Goal: Find specific page/section: Find specific page/section

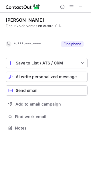
scroll to position [115, 91]
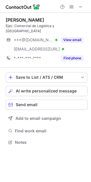
scroll to position [133, 91]
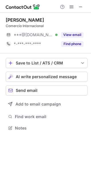
scroll to position [124, 91]
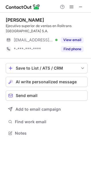
scroll to position [129, 91]
